Goal: Complete application form

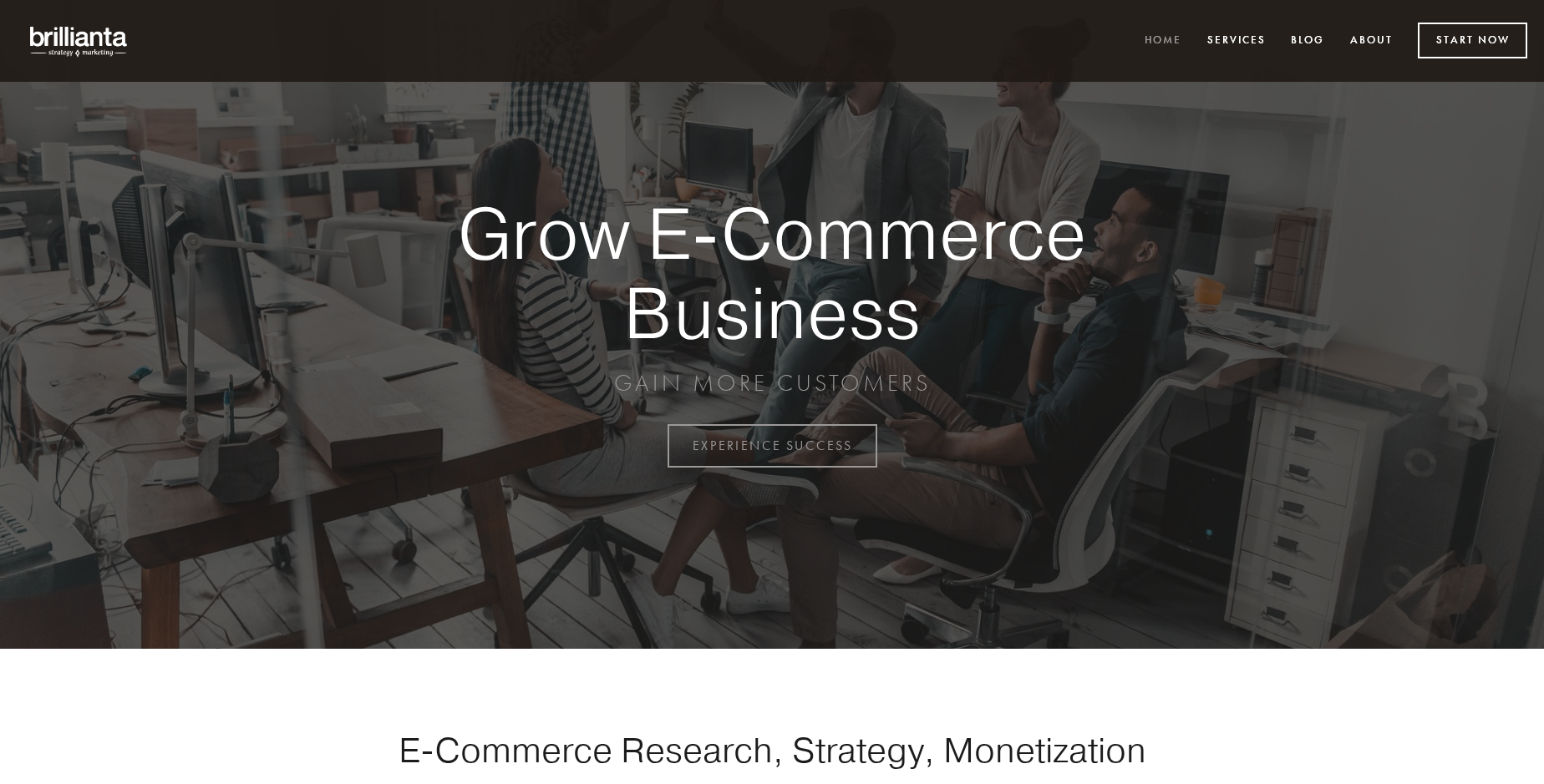
scroll to position [4379, 0]
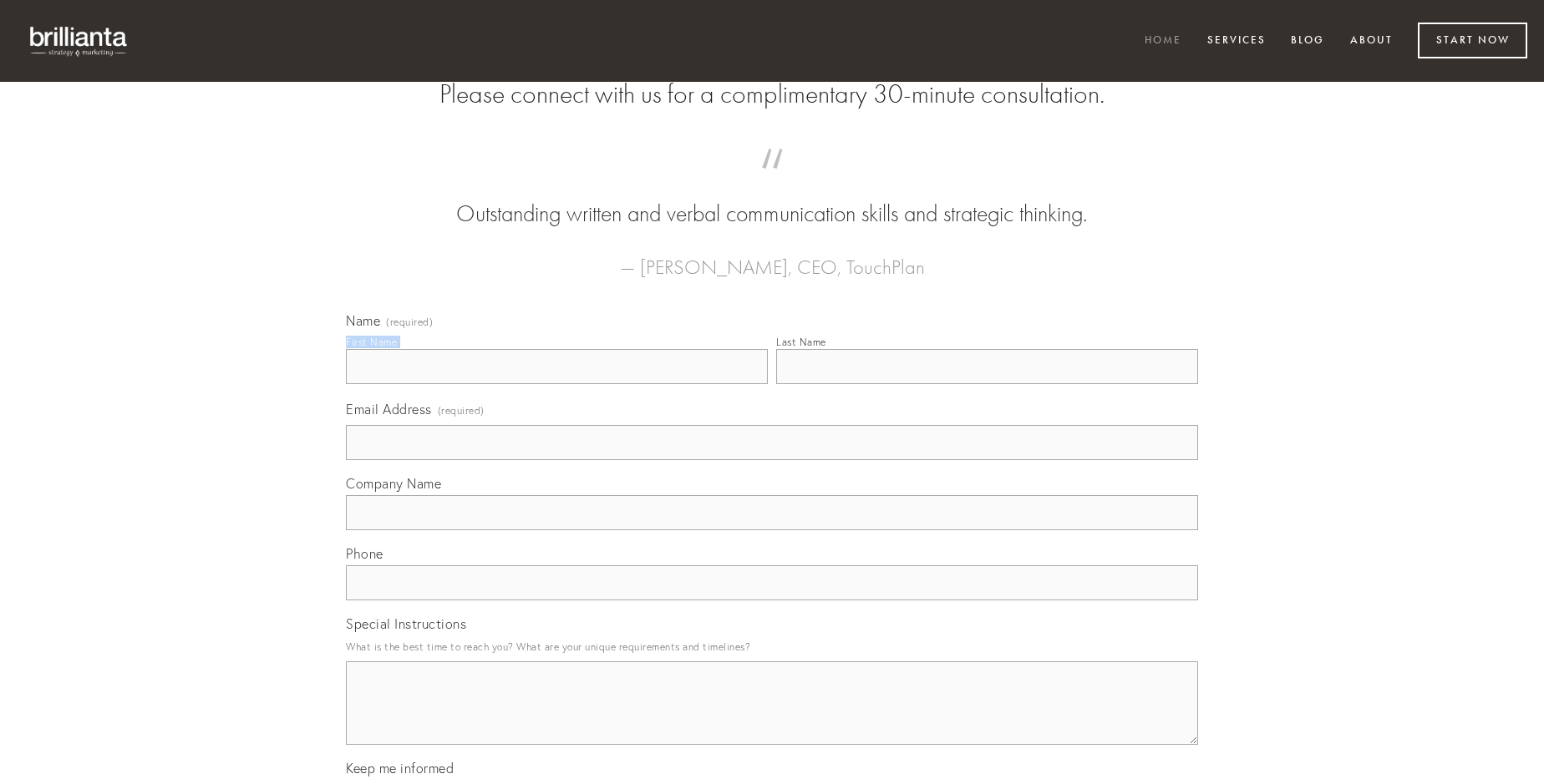
type input "[PERSON_NAME]"
click at [987, 384] on input "Last Name" at bounding box center [987, 367] width 422 height 35
type input "[PERSON_NAME]"
click at [772, 460] on input "Email Address (required)" at bounding box center [772, 443] width 853 height 35
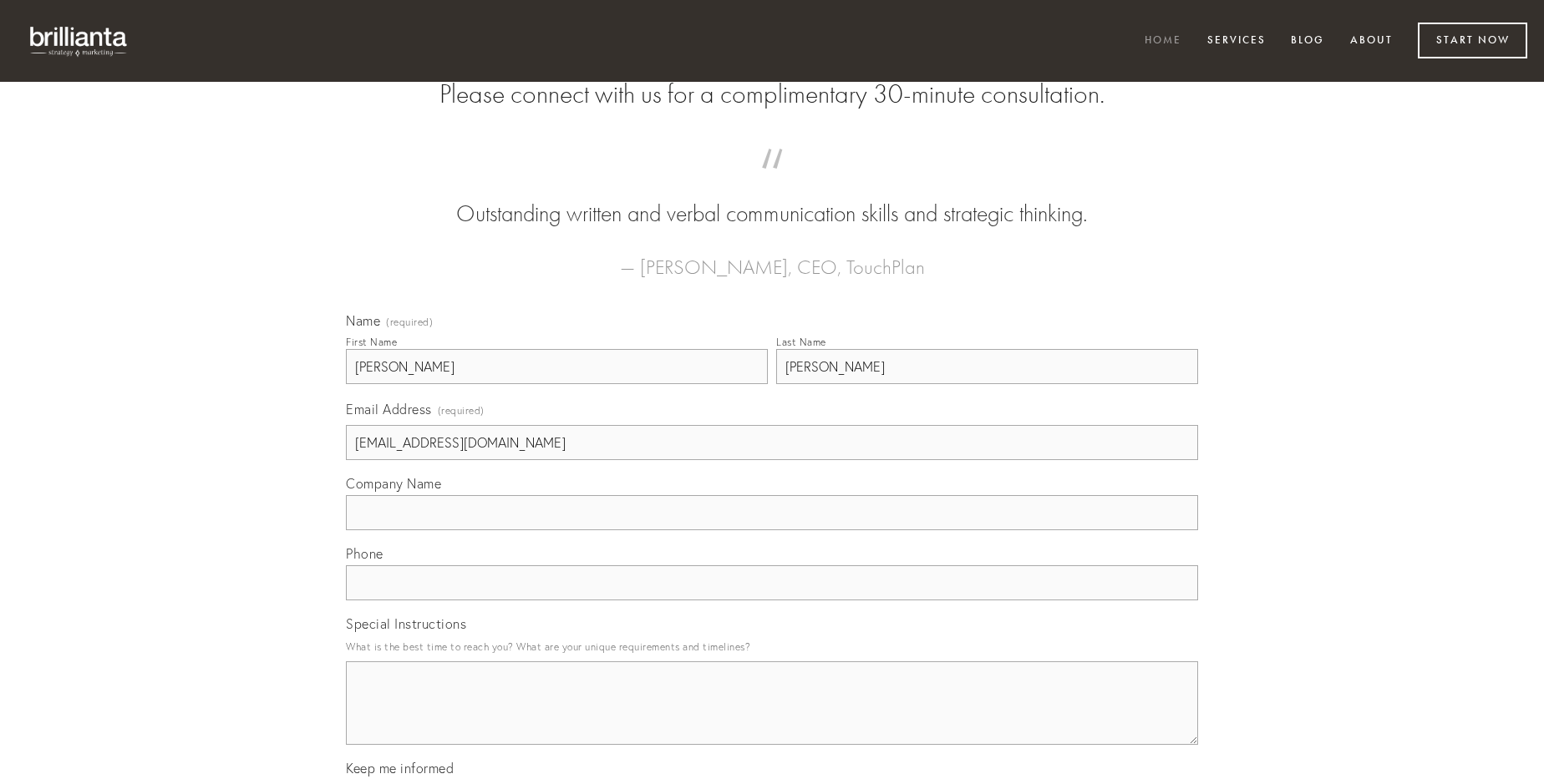
type input "[EMAIL_ADDRESS][DOMAIN_NAME]"
click at [772, 530] on input "Company Name" at bounding box center [772, 513] width 853 height 35
type input "paulatim"
click at [772, 601] on input "text" at bounding box center [772, 583] width 853 height 35
click at [772, 718] on textarea "Special Instructions" at bounding box center [772, 704] width 853 height 84
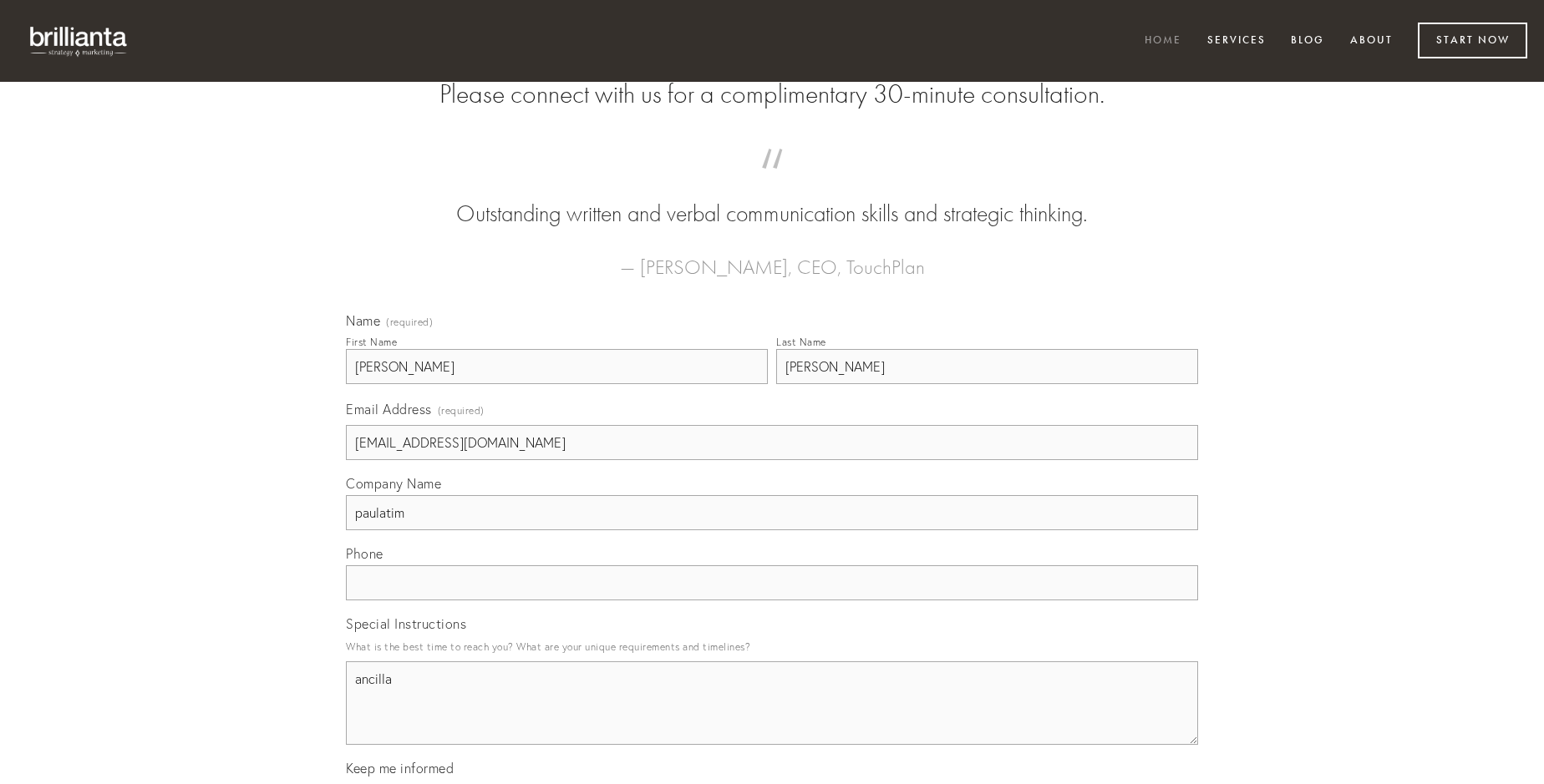
type textarea "ancilla"
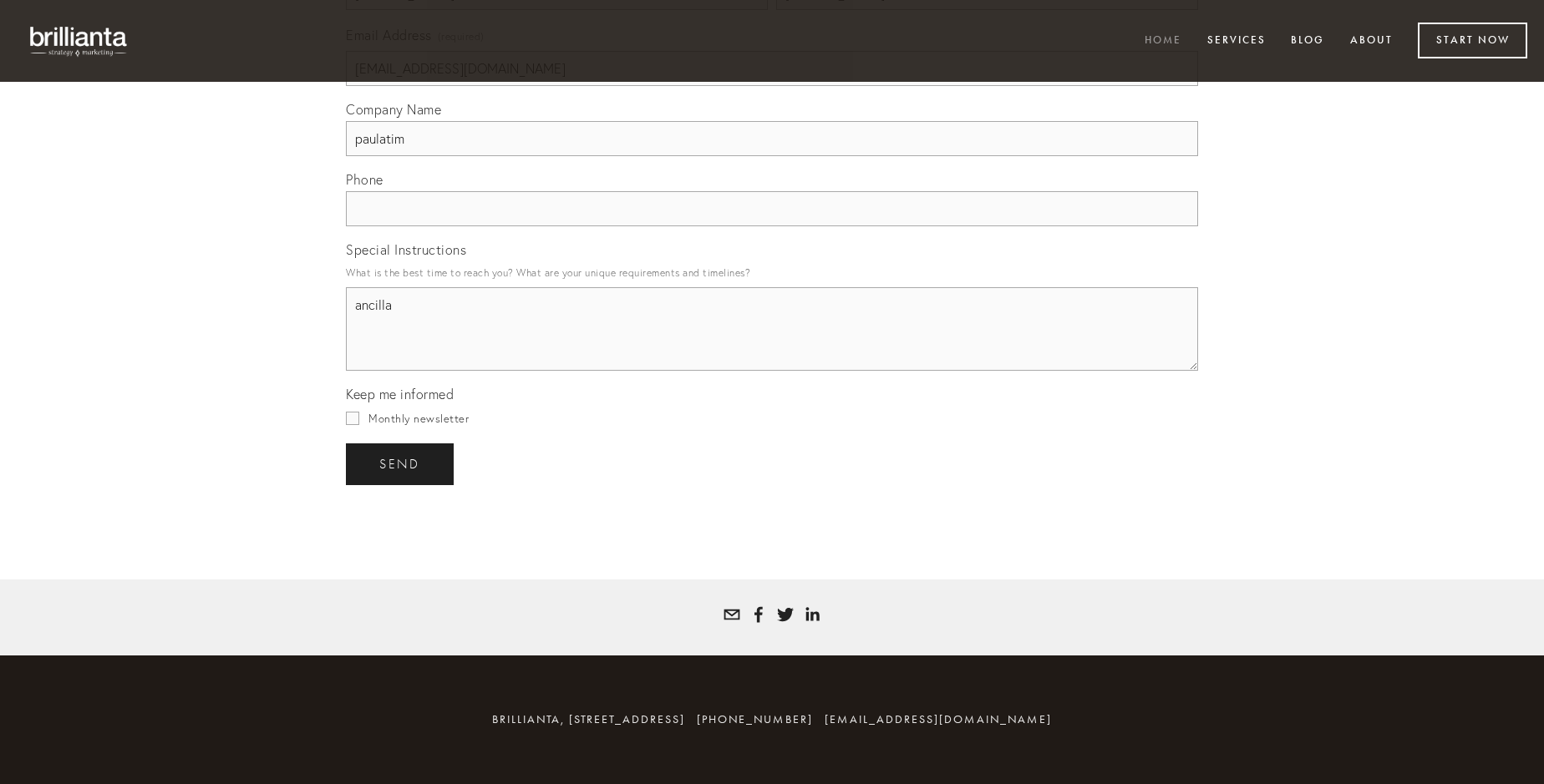
click at [401, 464] on span "send" at bounding box center [400, 465] width 41 height 15
